Goal: Task Accomplishment & Management: Use online tool/utility

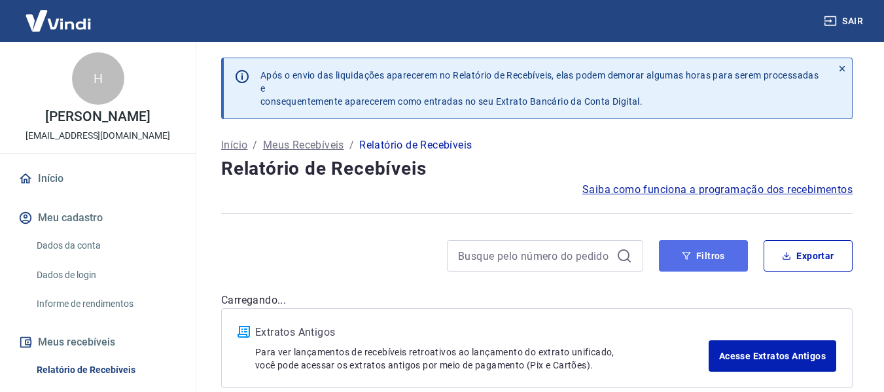
drag, startPoint x: 696, startPoint y: 258, endPoint x: 681, endPoint y: 253, distance: 15.9
click at [696, 257] on button "Filtros" at bounding box center [703, 255] width 89 height 31
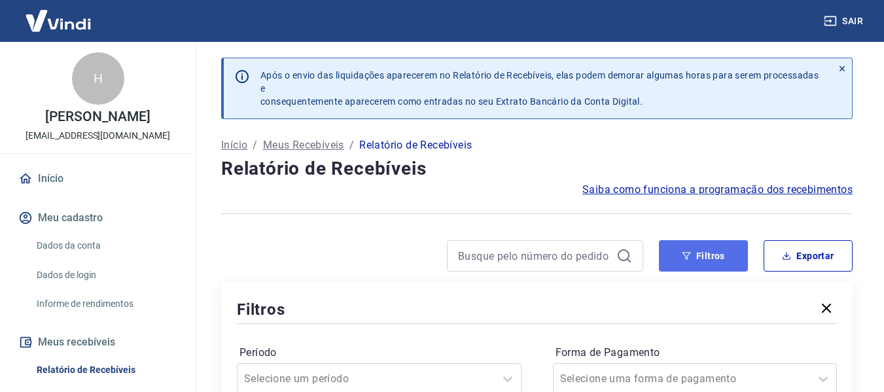
click at [677, 261] on button "Filtros" at bounding box center [703, 255] width 89 height 31
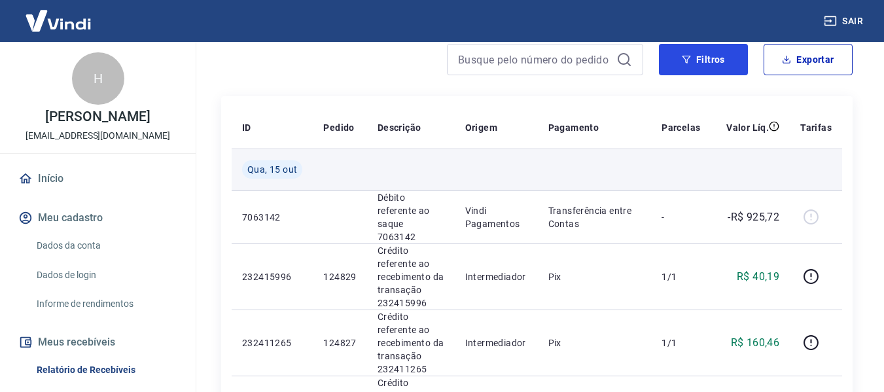
scroll to position [199, 0]
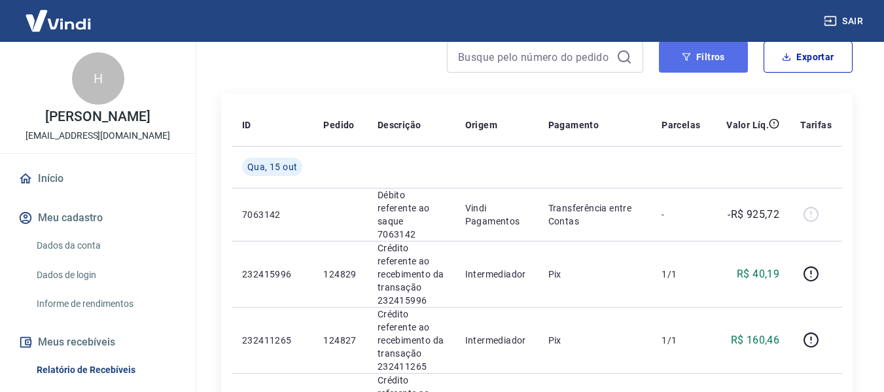
click at [719, 64] on button "Filtros" at bounding box center [703, 56] width 89 height 31
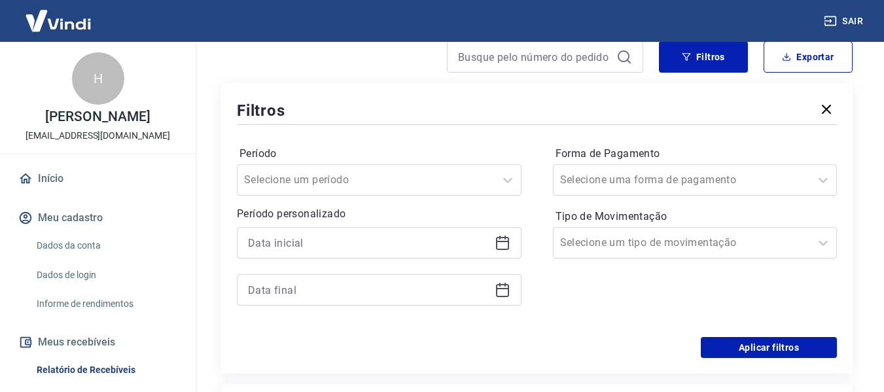
click at [504, 245] on icon at bounding box center [503, 243] width 16 height 16
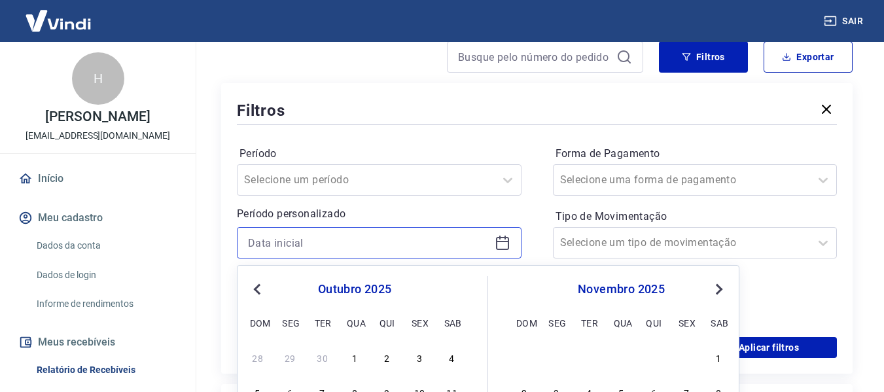
scroll to position [330, 0]
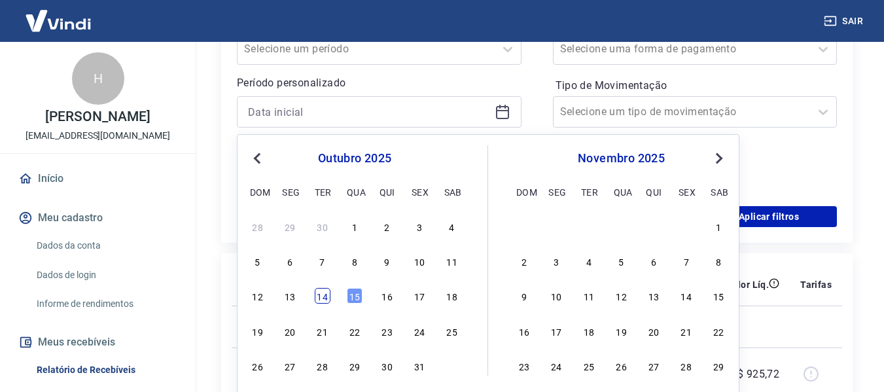
click at [325, 300] on div "14" at bounding box center [323, 296] width 16 height 16
type input "[DATE]"
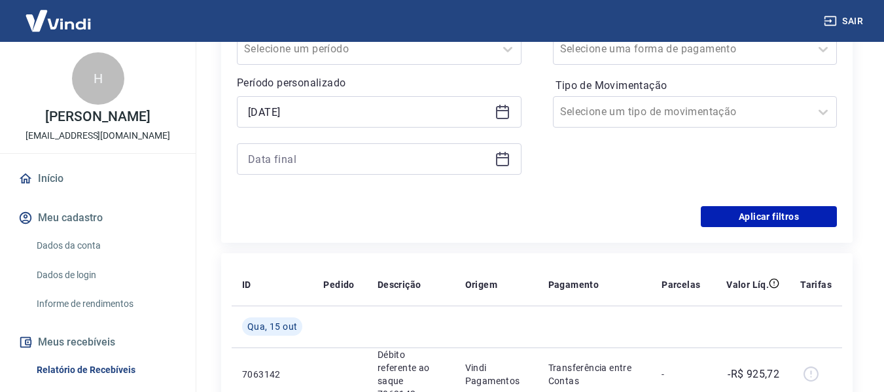
click at [505, 159] on icon at bounding box center [503, 159] width 16 height 16
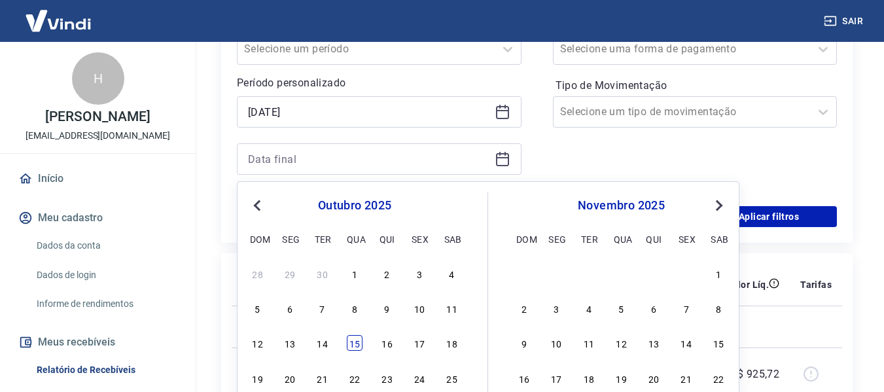
click at [353, 342] on div "15" at bounding box center [355, 343] width 16 height 16
type input "[DATE]"
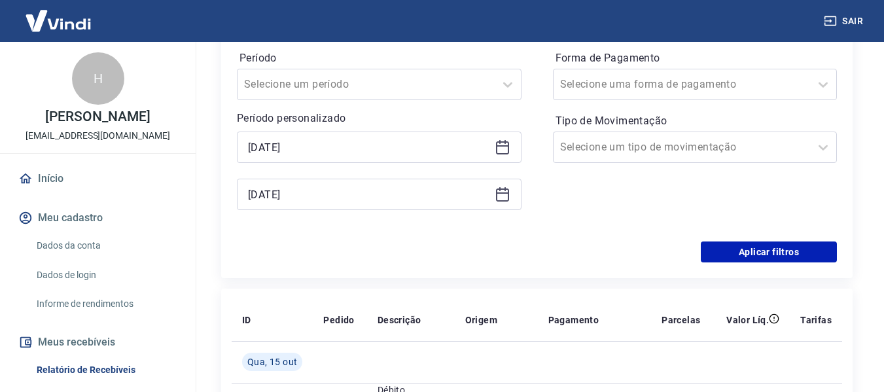
scroll to position [264, 0]
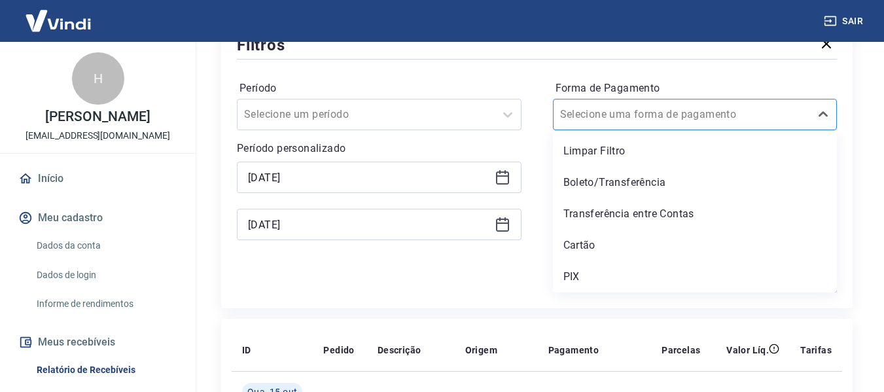
click at [731, 112] on div at bounding box center [682, 114] width 244 height 18
drag, startPoint x: 587, startPoint y: 186, endPoint x: 602, endPoint y: 183, distance: 14.6
click at [588, 186] on div "Boleto/Transferência" at bounding box center [695, 183] width 285 height 26
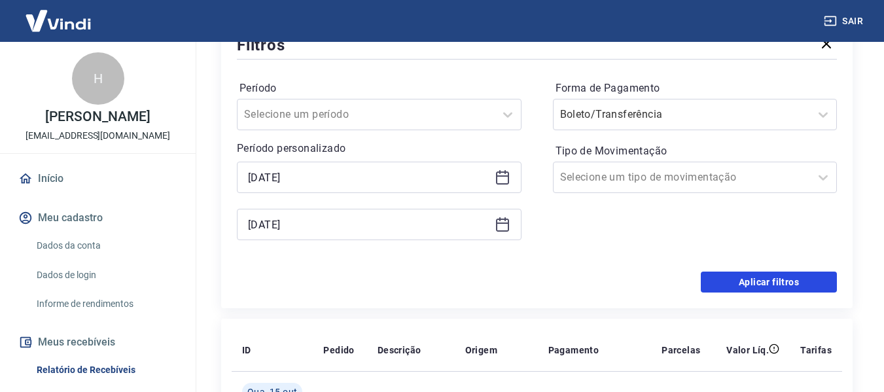
drag, startPoint x: 737, startPoint y: 277, endPoint x: 452, endPoint y: 273, distance: 284.8
click at [738, 278] on button "Aplicar filtros" at bounding box center [769, 282] width 136 height 21
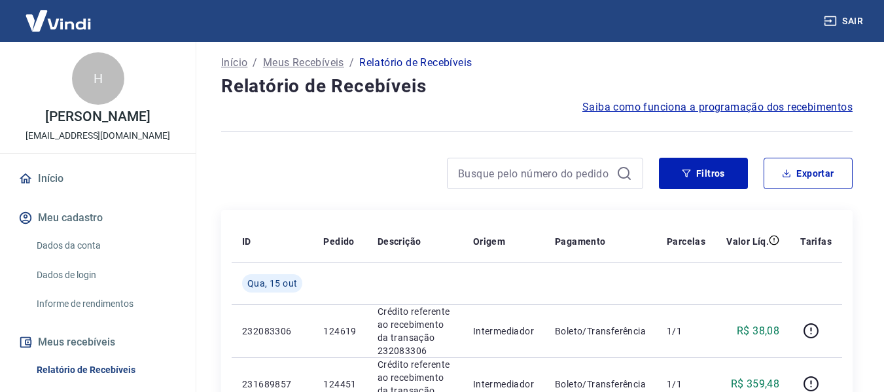
scroll to position [68, 0]
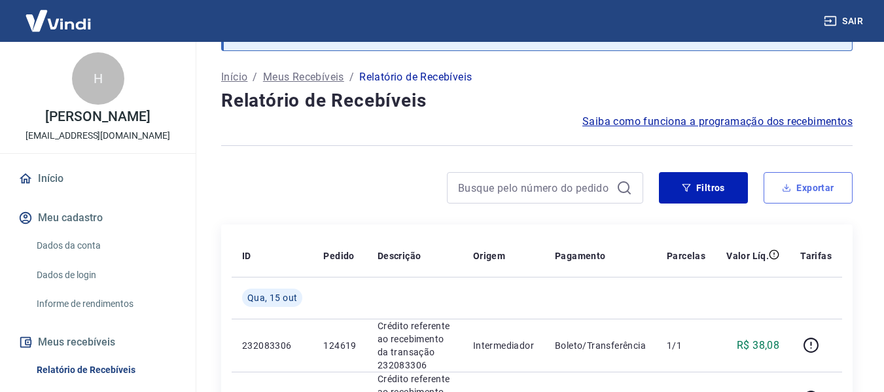
click at [810, 183] on button "Exportar" at bounding box center [808, 187] width 89 height 31
type input "[DATE]"
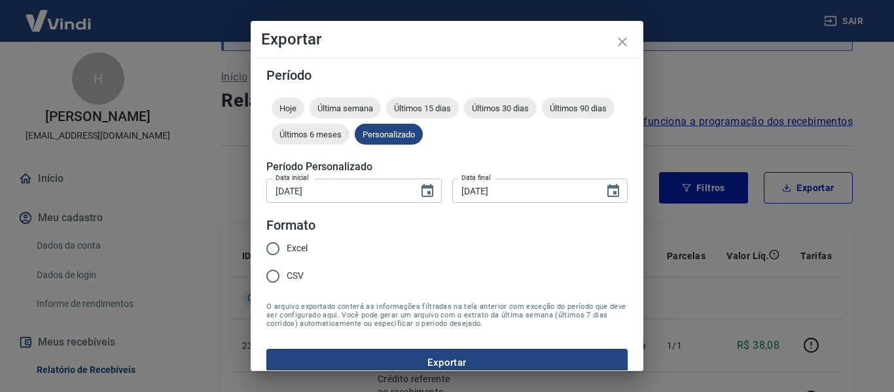
click at [276, 242] on input "Excel" at bounding box center [272, 248] width 27 height 27
radio input "true"
click at [427, 356] on button "Exportar" at bounding box center [446, 362] width 361 height 27
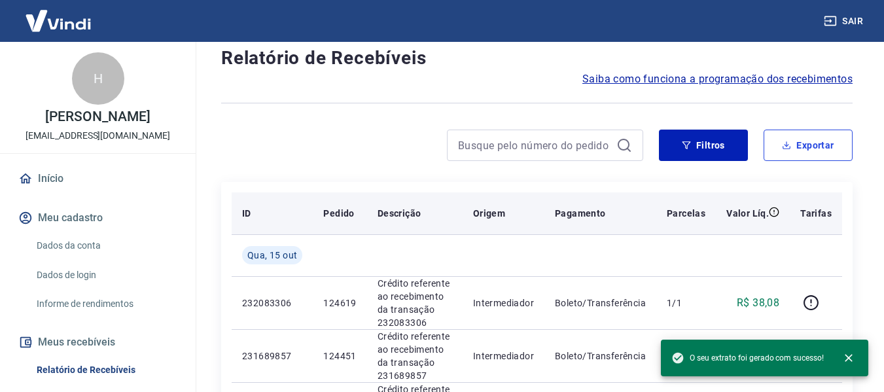
scroll to position [134, 0]
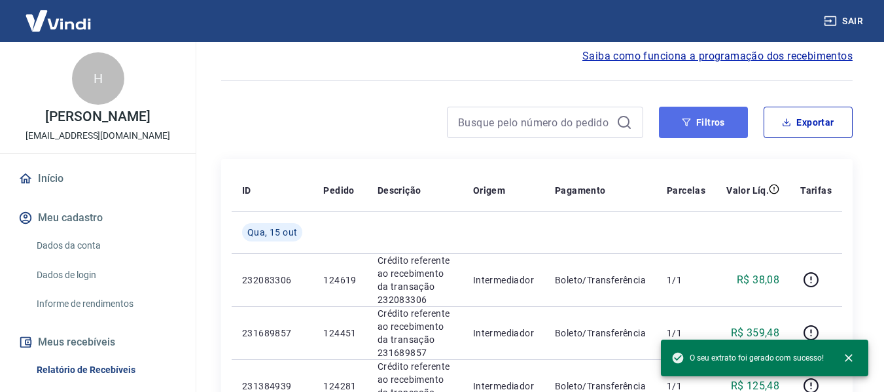
click at [702, 124] on button "Filtros" at bounding box center [703, 122] width 89 height 31
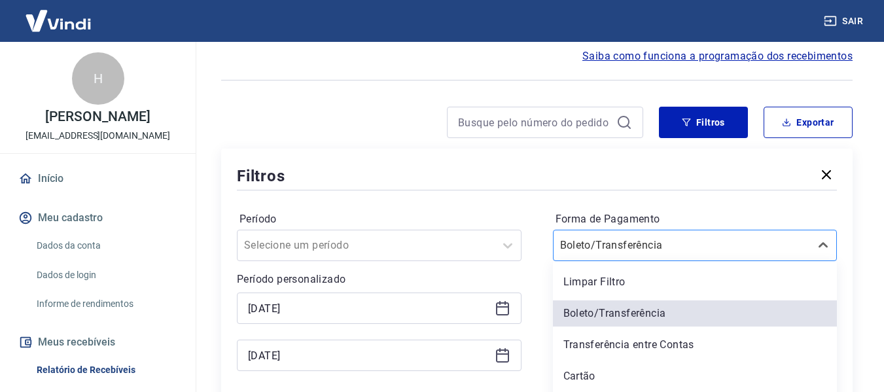
click at [592, 244] on div "option Limpar Filtro focused, 1 of 5. 5 results available. Use Up and Down to c…" at bounding box center [695, 245] width 285 height 31
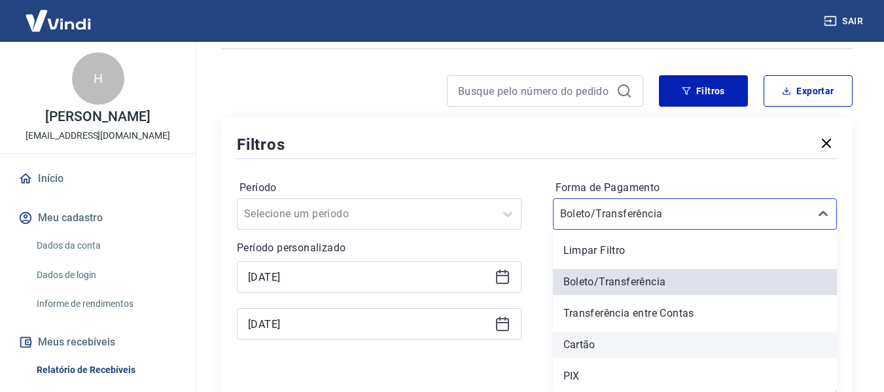
click at [594, 345] on div "Cartão" at bounding box center [695, 345] width 285 height 26
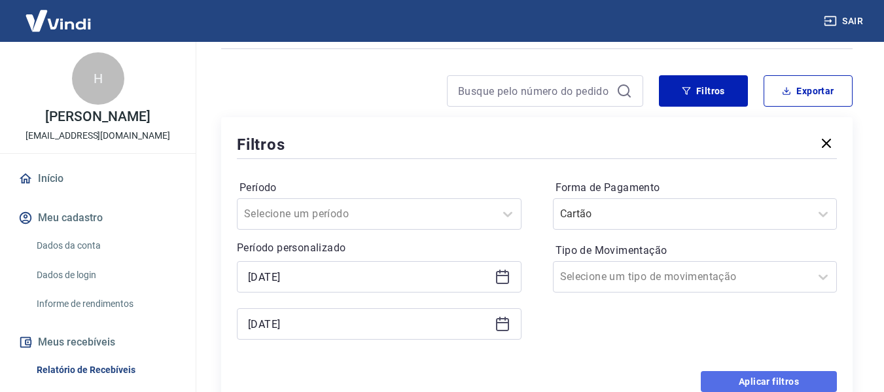
click at [760, 375] on button "Aplicar filtros" at bounding box center [769, 381] width 136 height 21
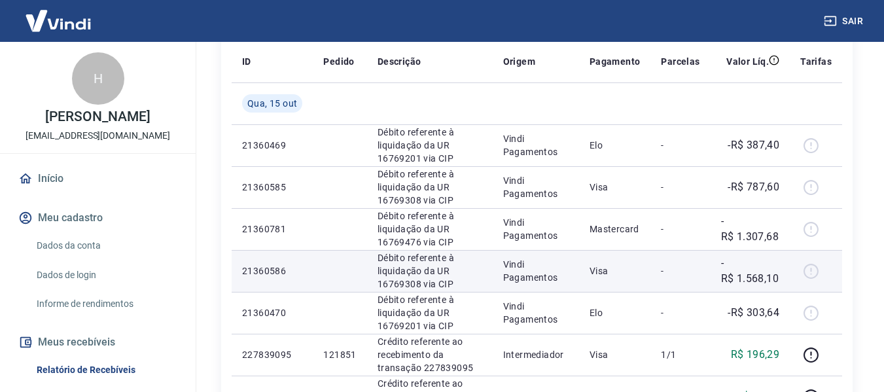
scroll to position [66, 0]
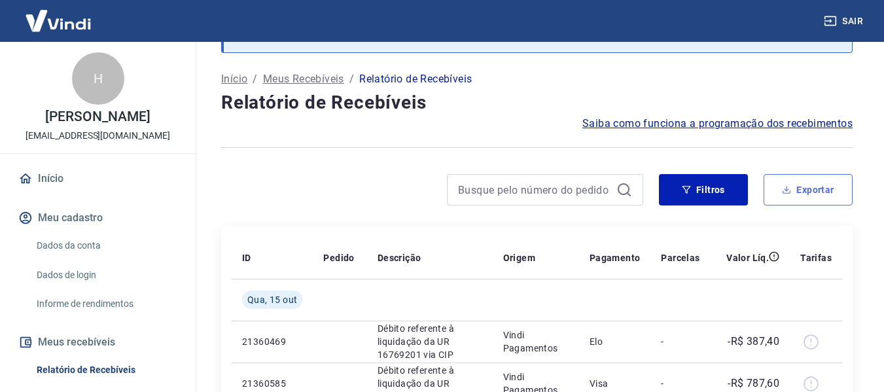
click at [789, 190] on icon "button" at bounding box center [786, 189] width 9 height 9
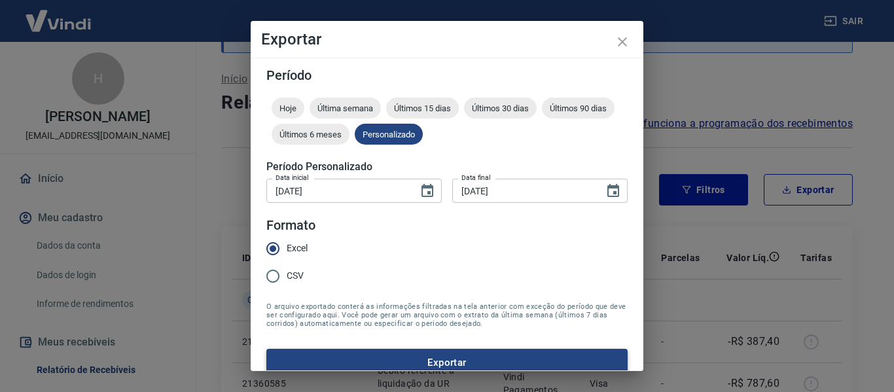
click at [394, 359] on button "Exportar" at bounding box center [446, 362] width 361 height 27
